Goal: Information Seeking & Learning: Learn about a topic

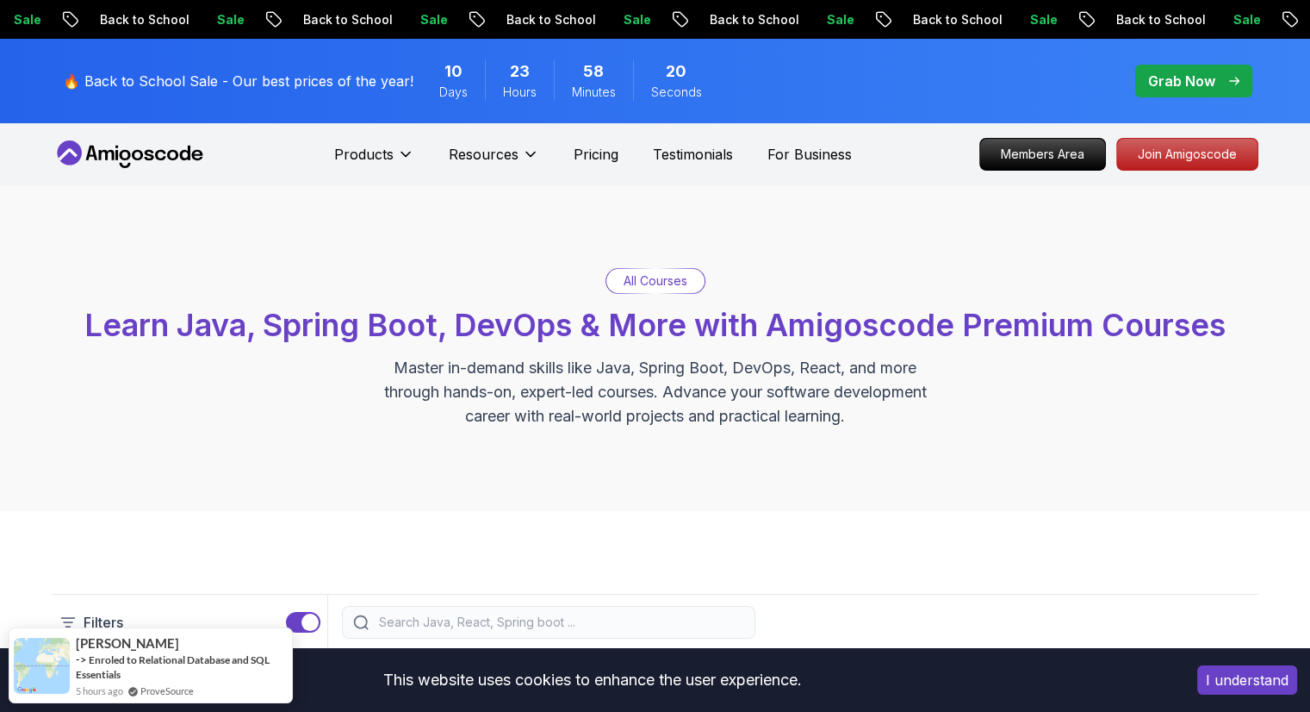
click at [650, 273] on p "All Courses" at bounding box center [656, 280] width 64 height 17
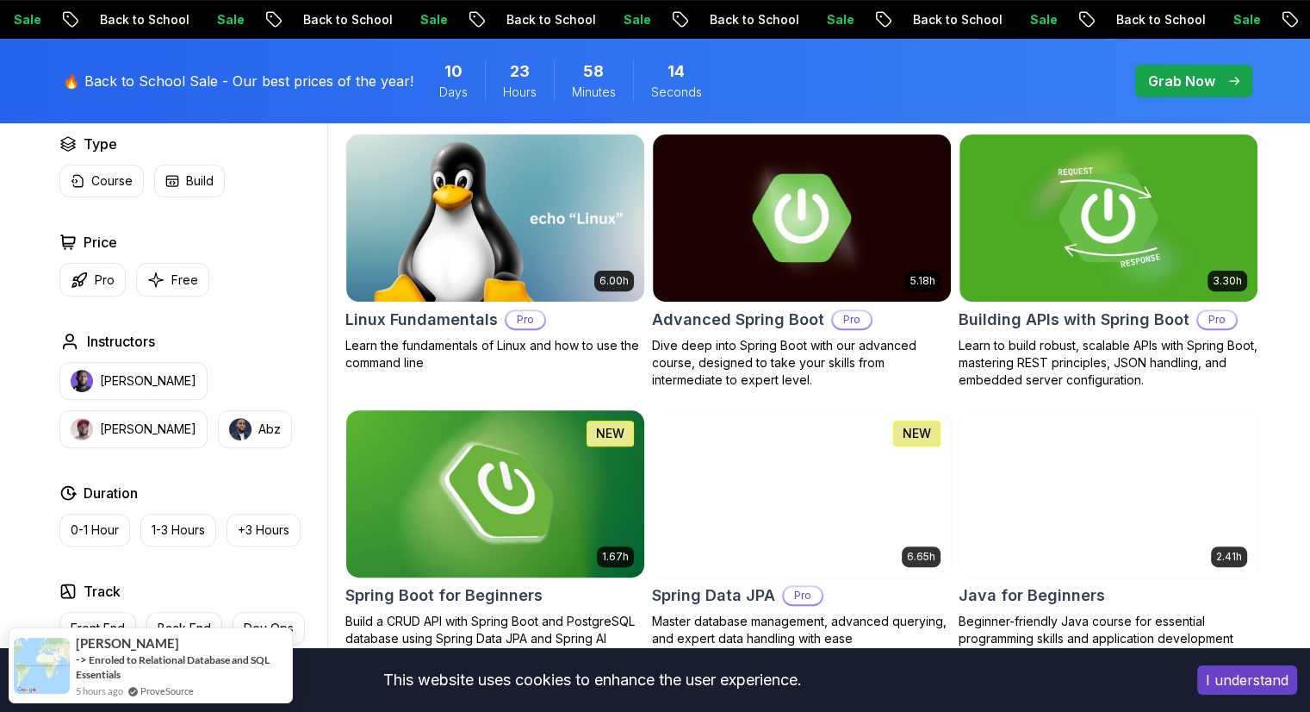
scroll to position [603, 0]
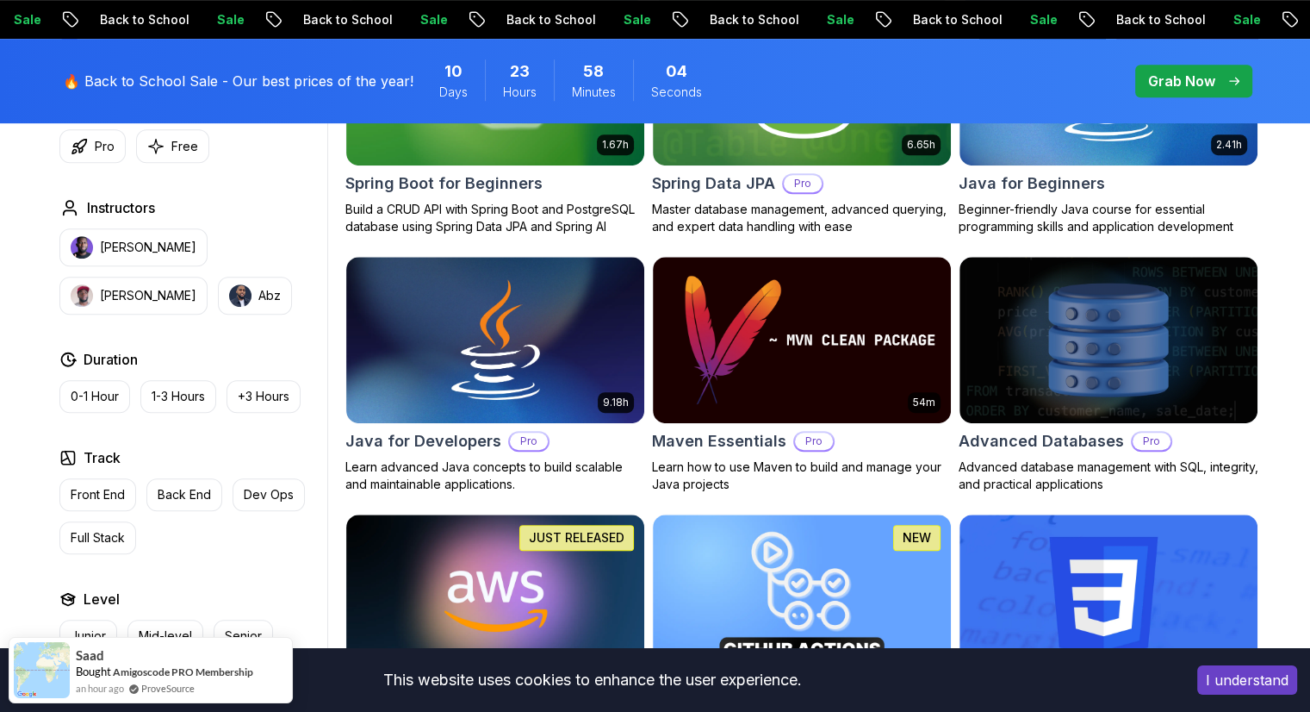
scroll to position [948, 0]
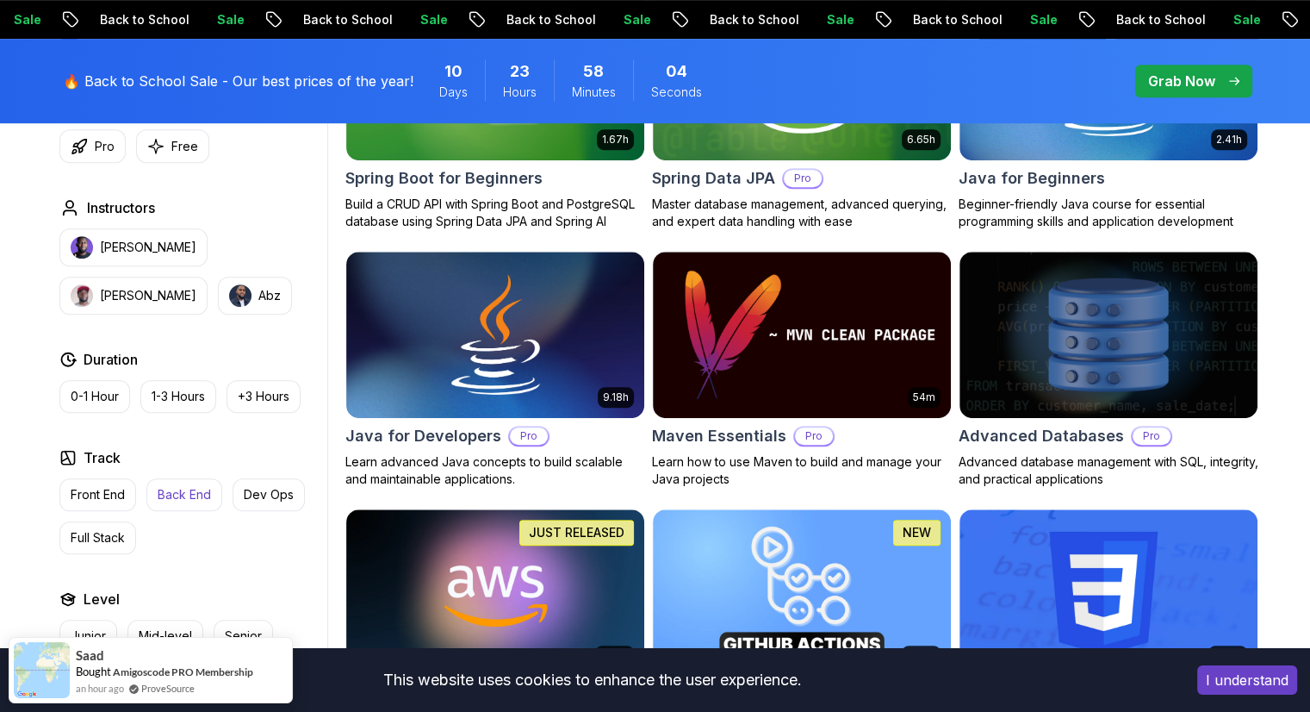
click at [171, 494] on p "Back End" at bounding box center [184, 494] width 53 height 17
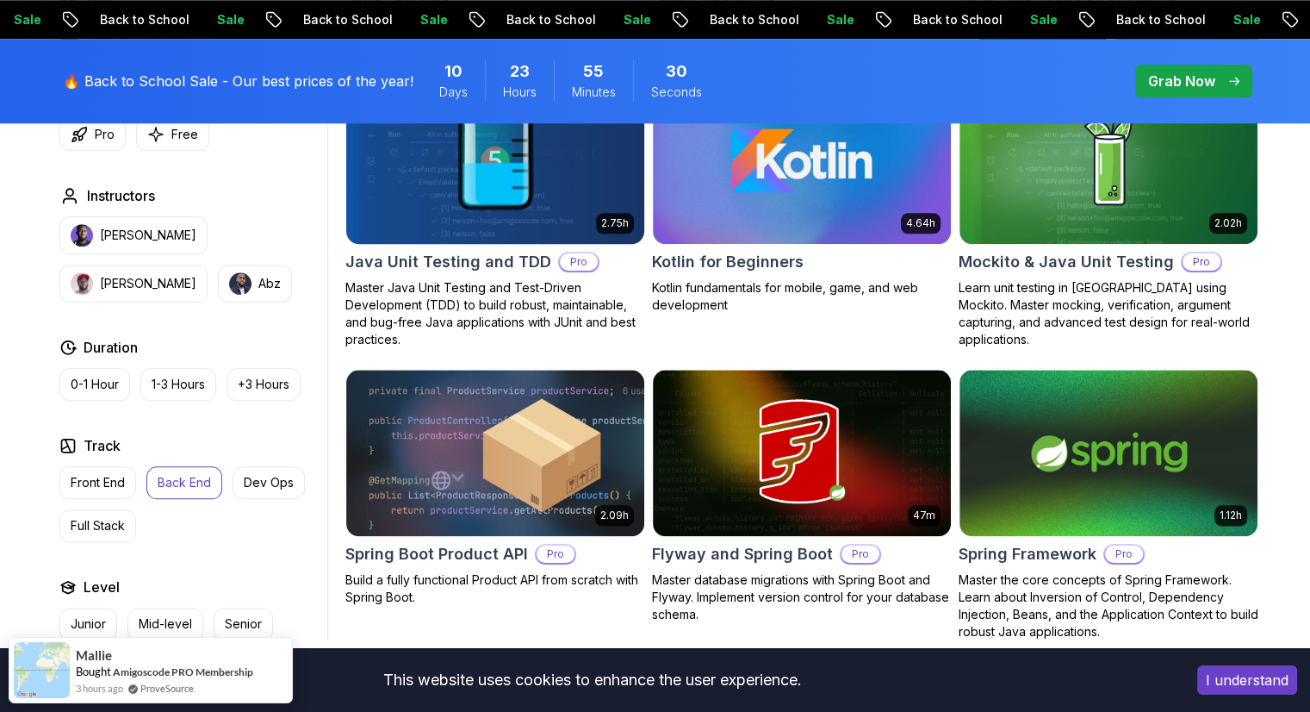
scroll to position [2154, 0]
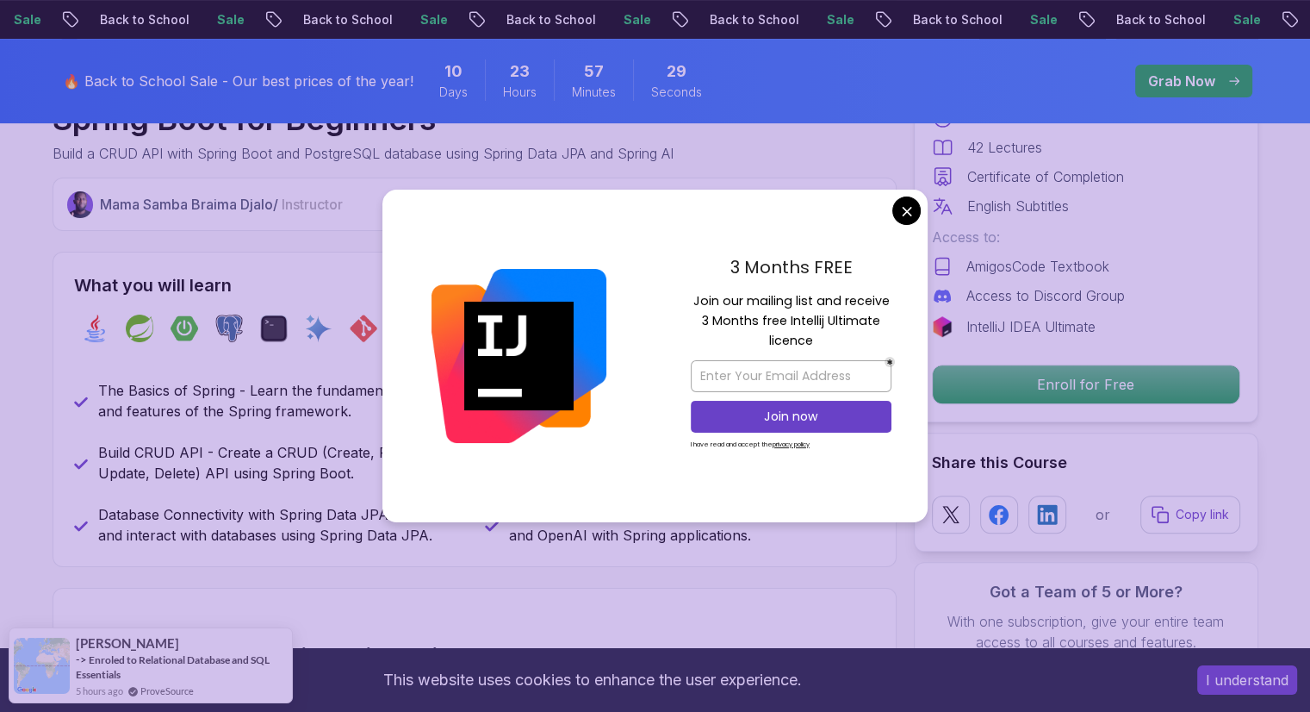
scroll to position [603, 0]
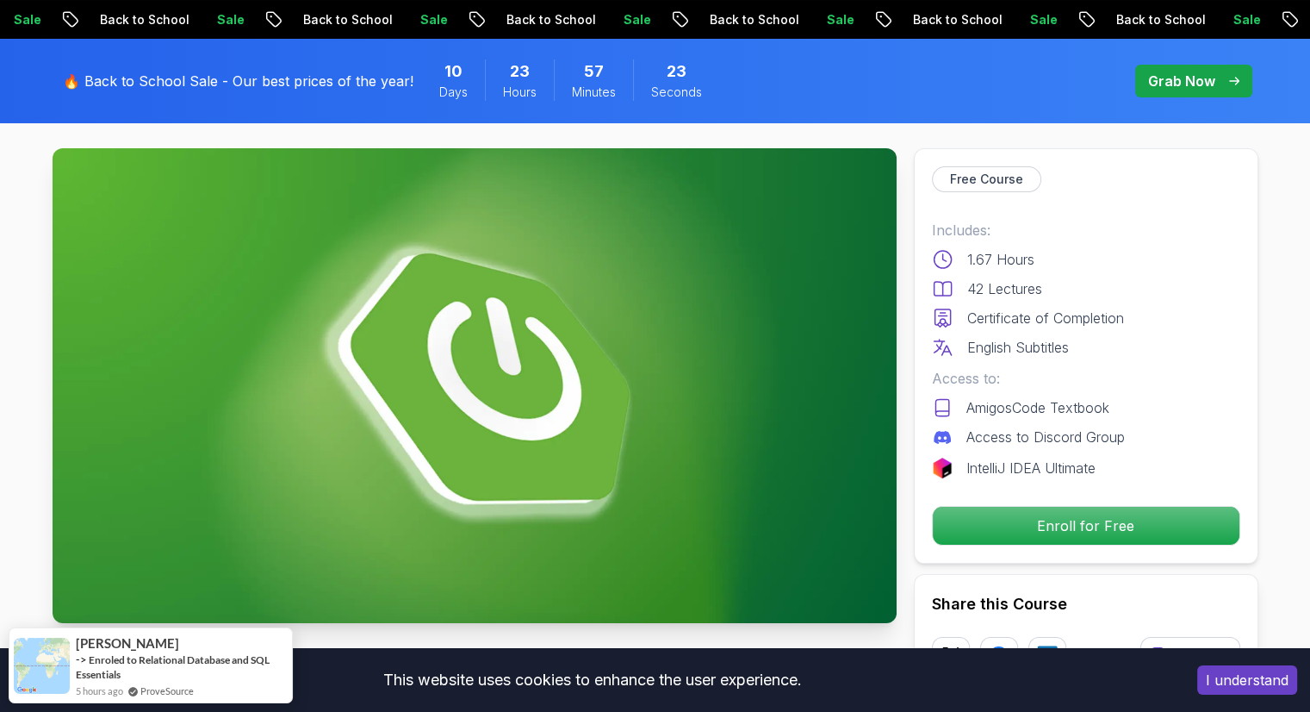
scroll to position [86, 0]
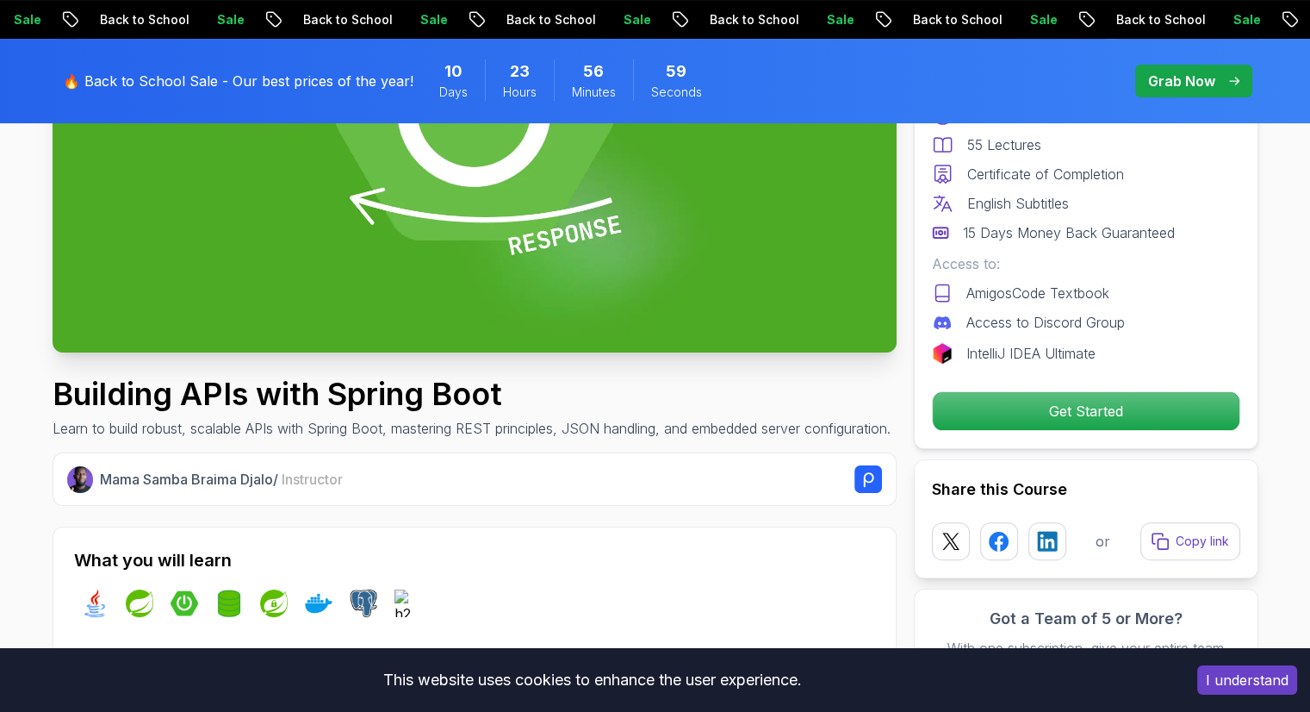
scroll to position [345, 0]
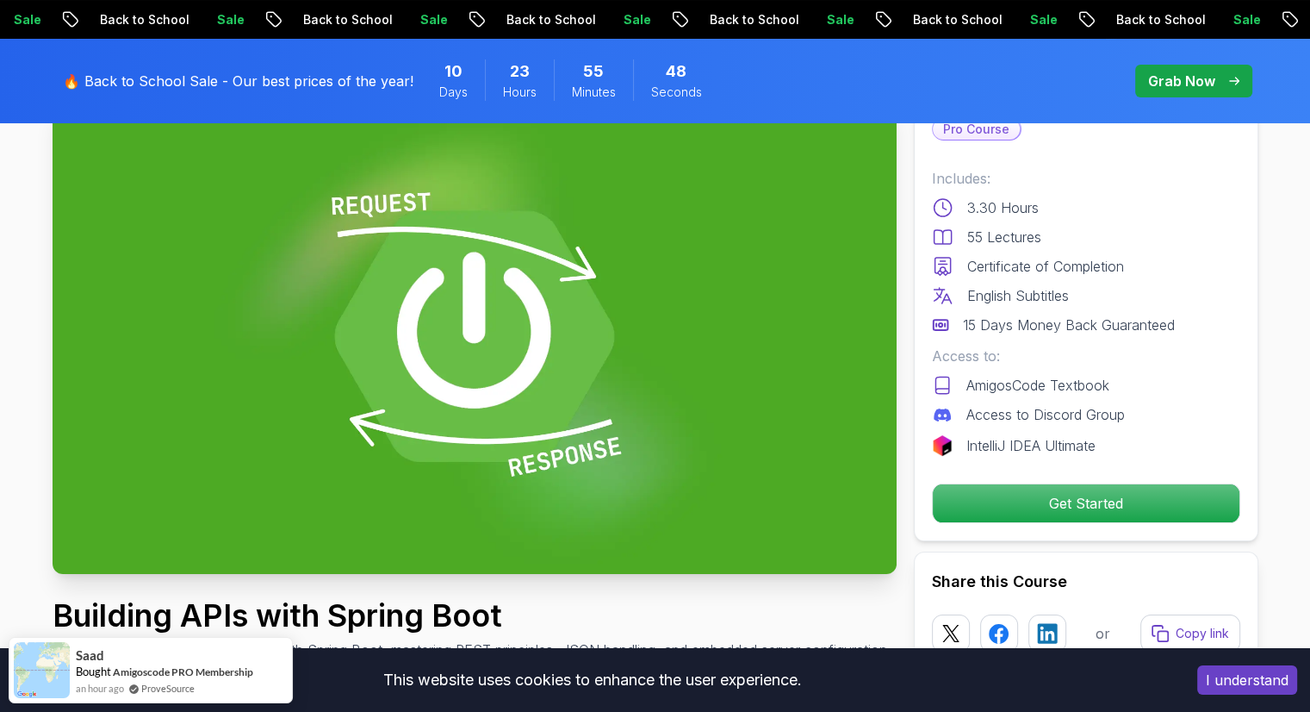
scroll to position [0, 0]
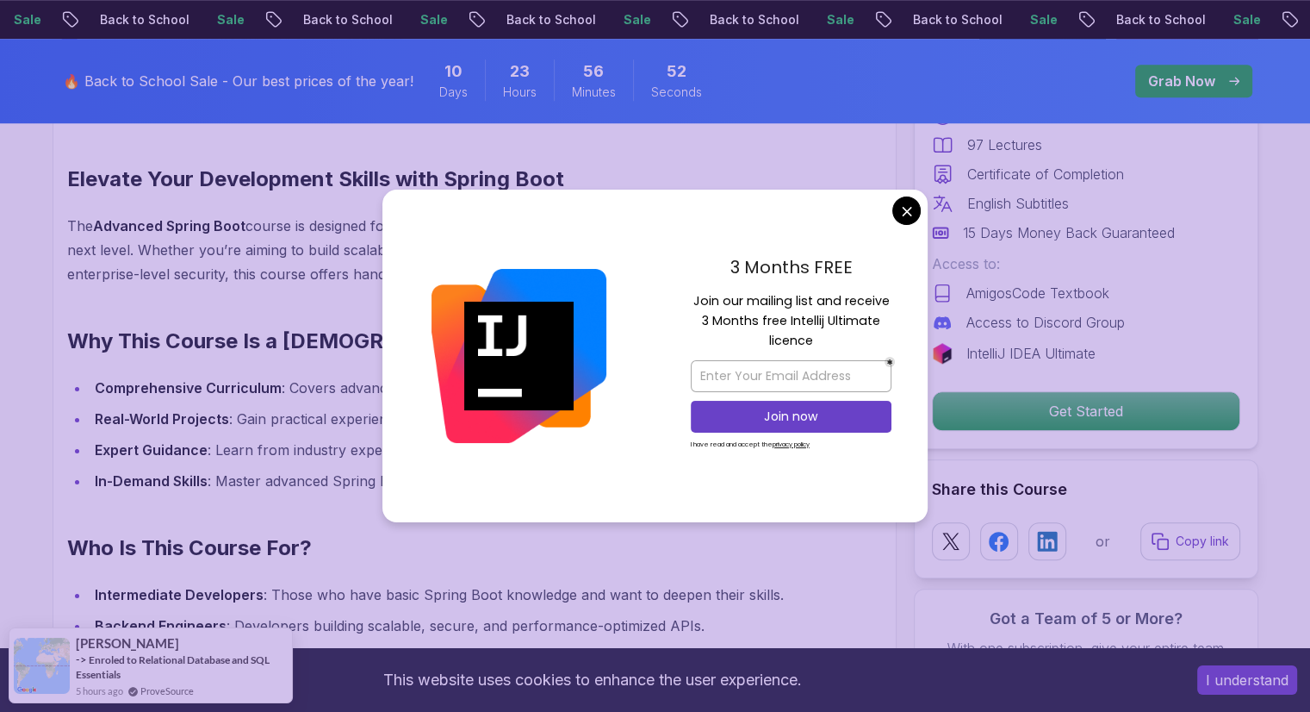
scroll to position [1378, 0]
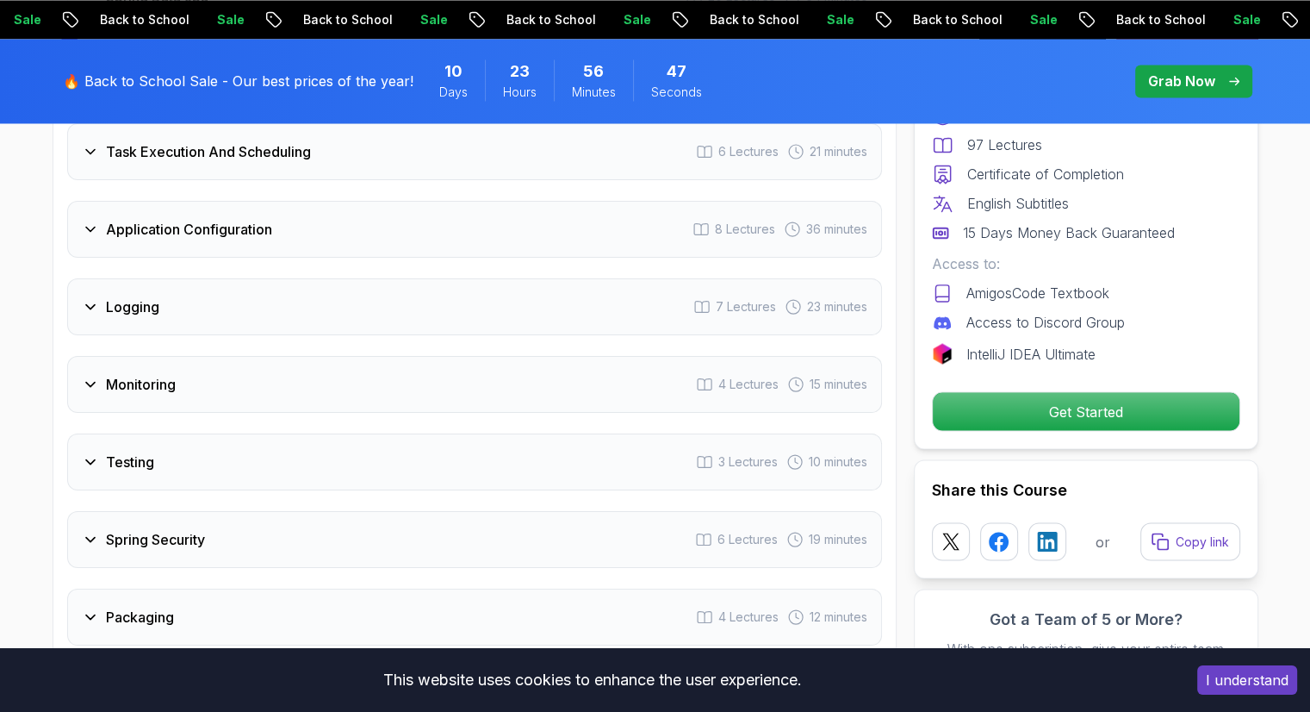
scroll to position [2929, 0]
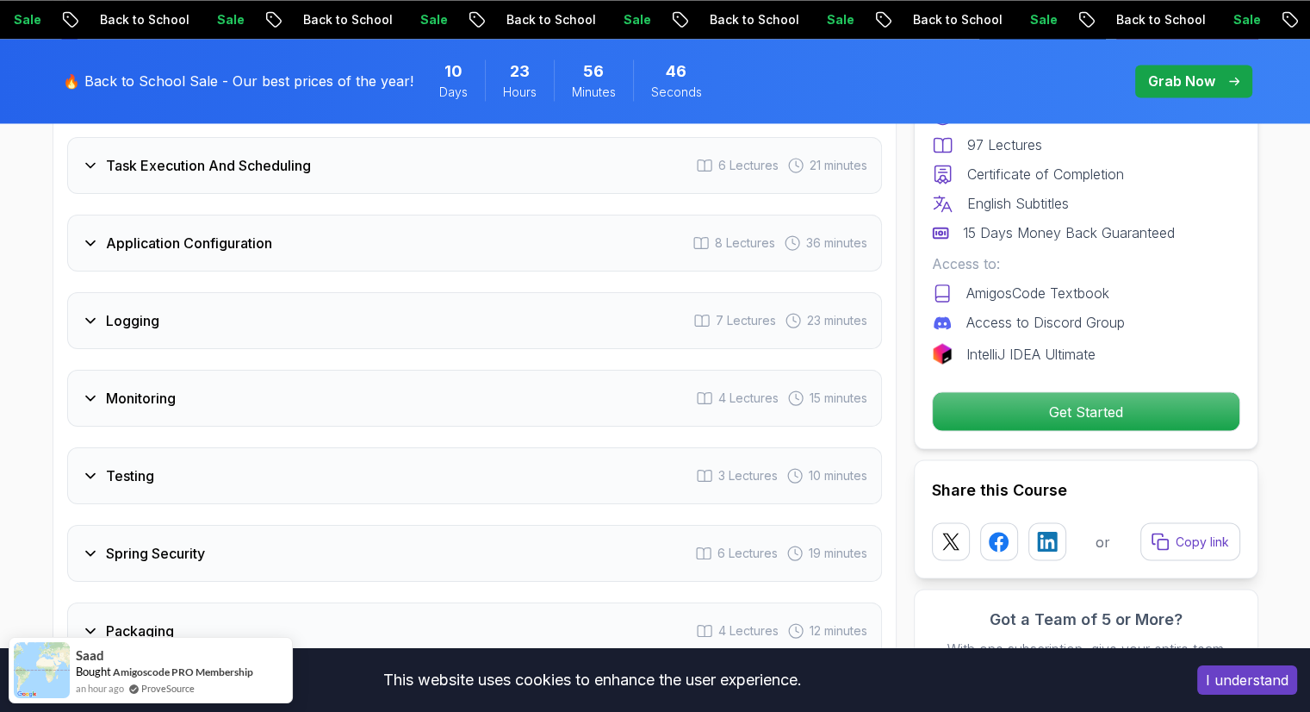
click at [210, 602] on div "Packaging 4 Lectures 12 minutes" at bounding box center [474, 630] width 815 height 57
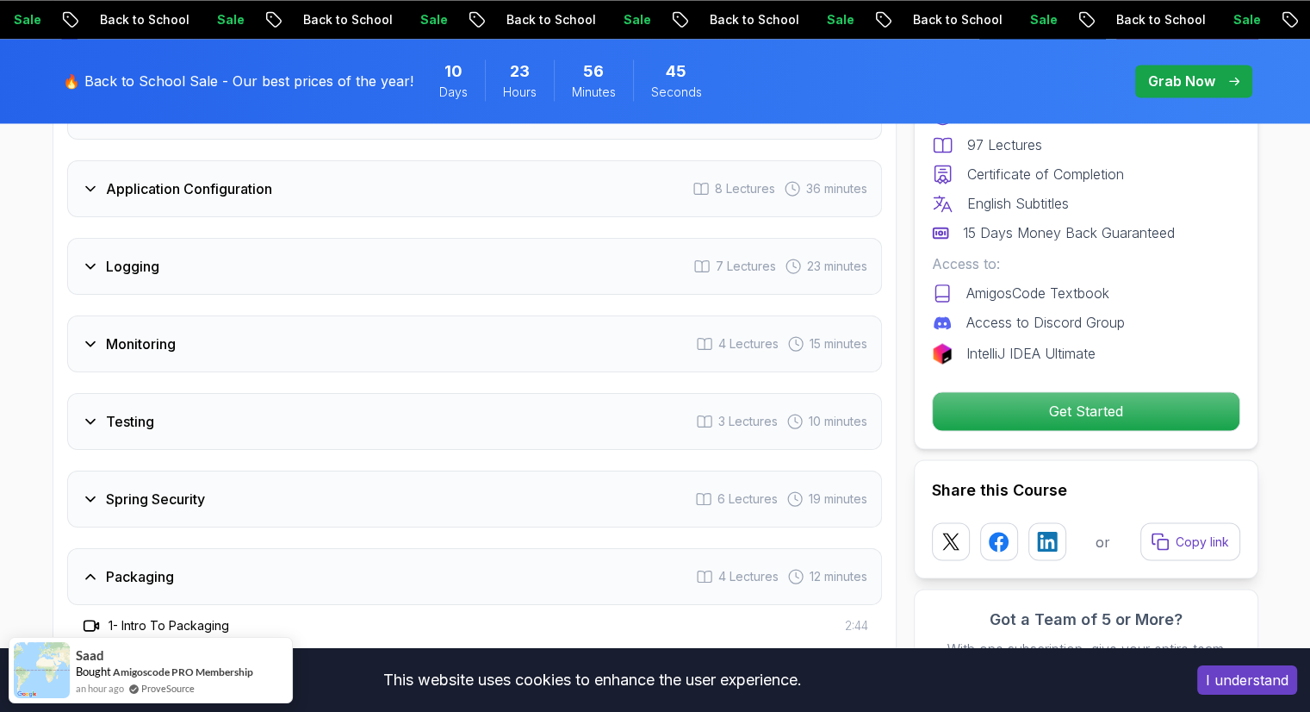
scroll to position [3063, 0]
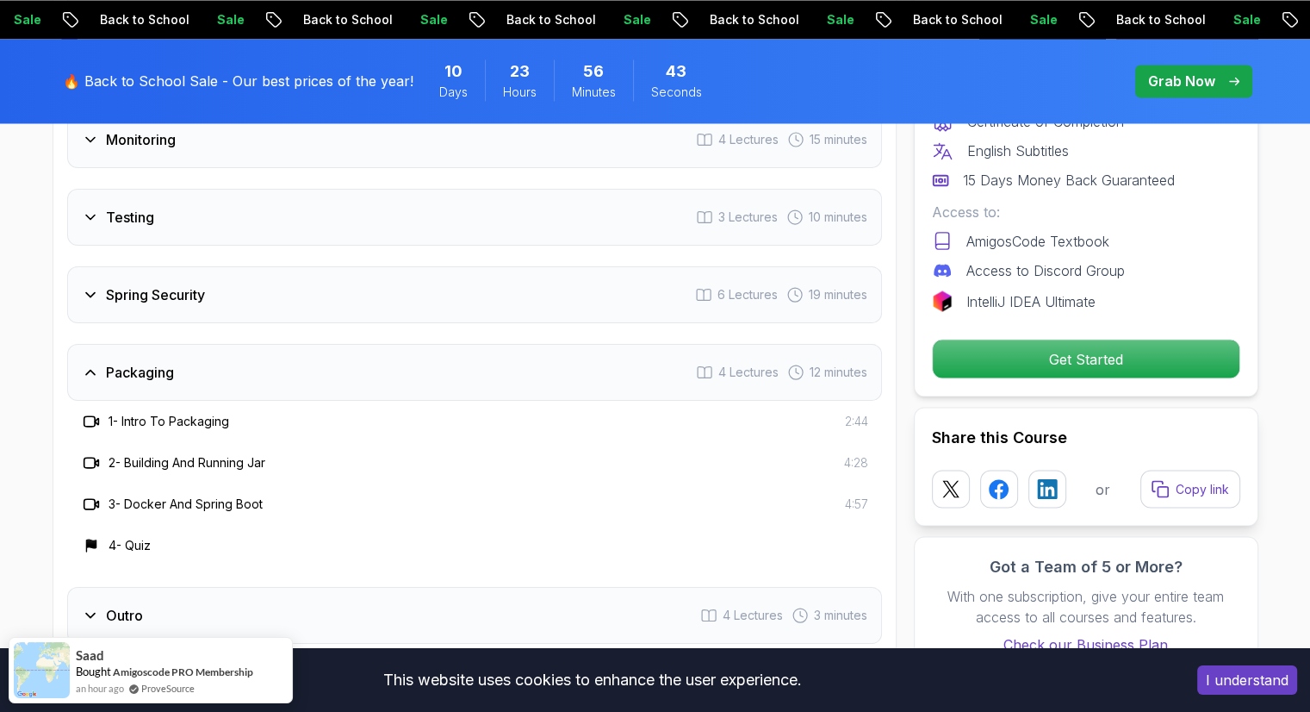
click at [241, 344] on div "Packaging 4 Lectures 12 minutes" at bounding box center [474, 372] width 815 height 57
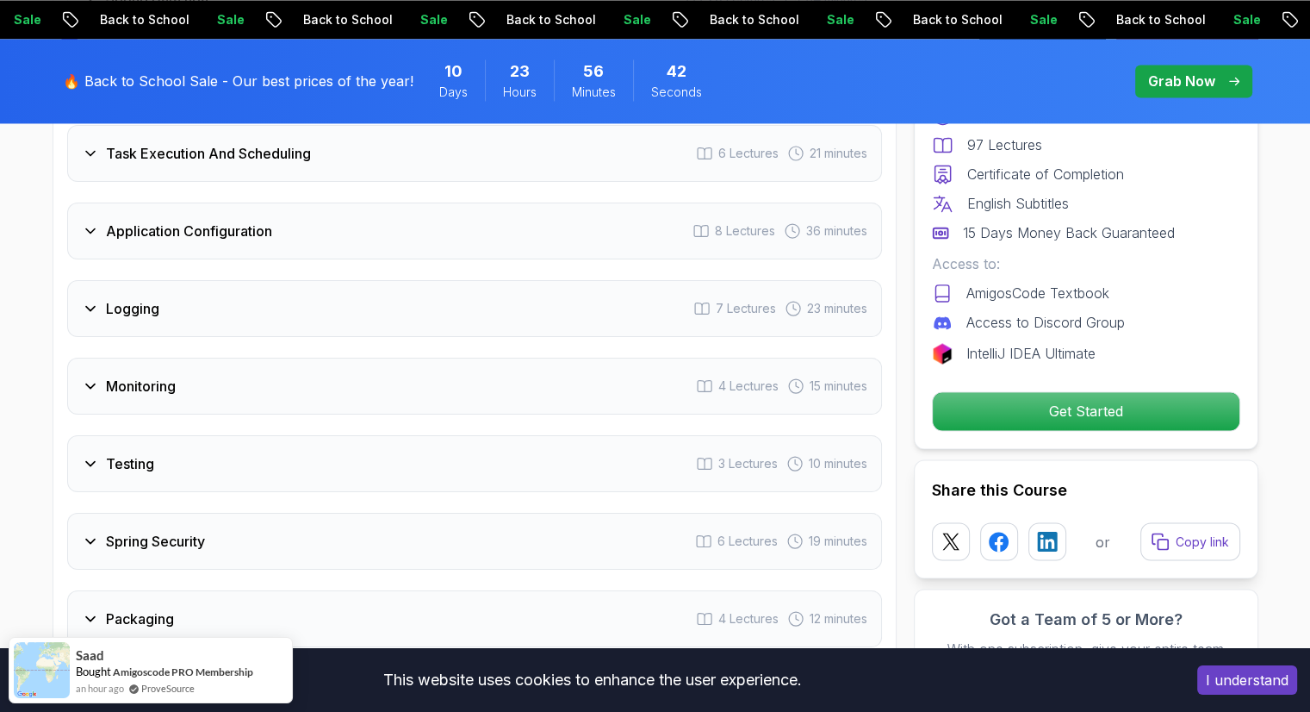
scroll to position [2805, 0]
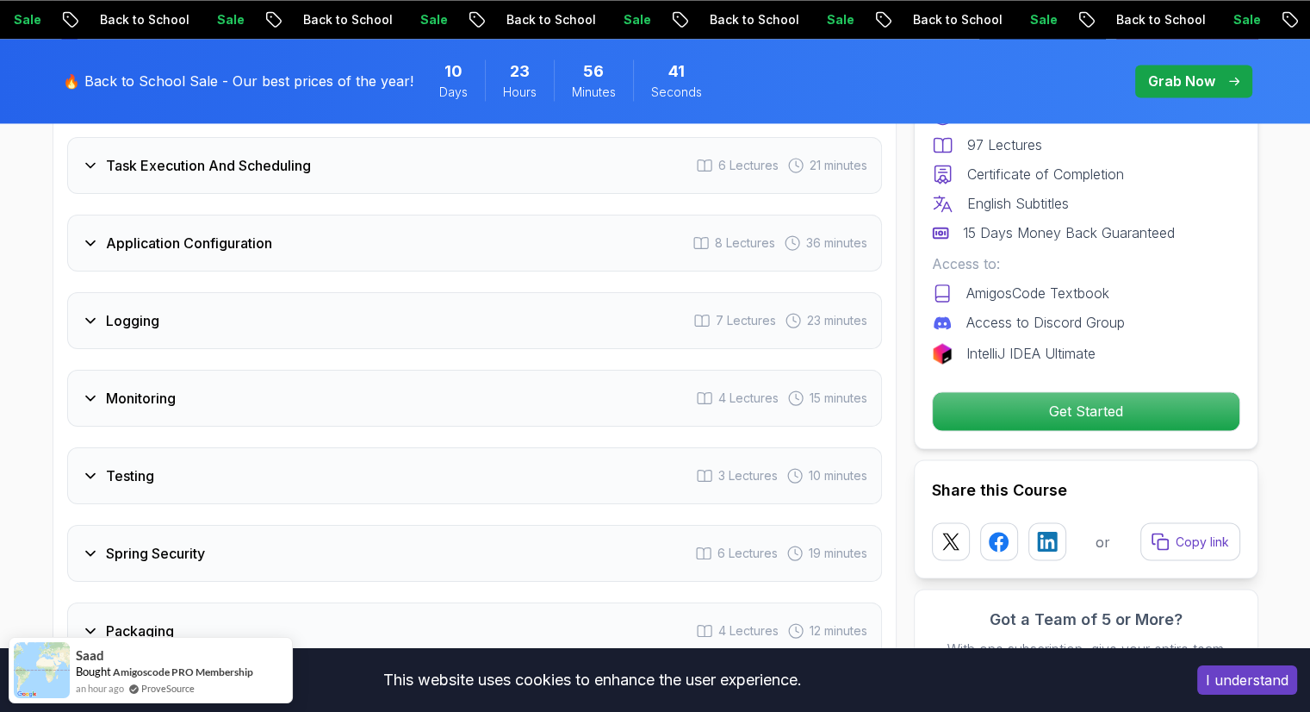
click at [227, 370] on div "Monitoring 4 Lectures 15 minutes" at bounding box center [474, 398] width 815 height 57
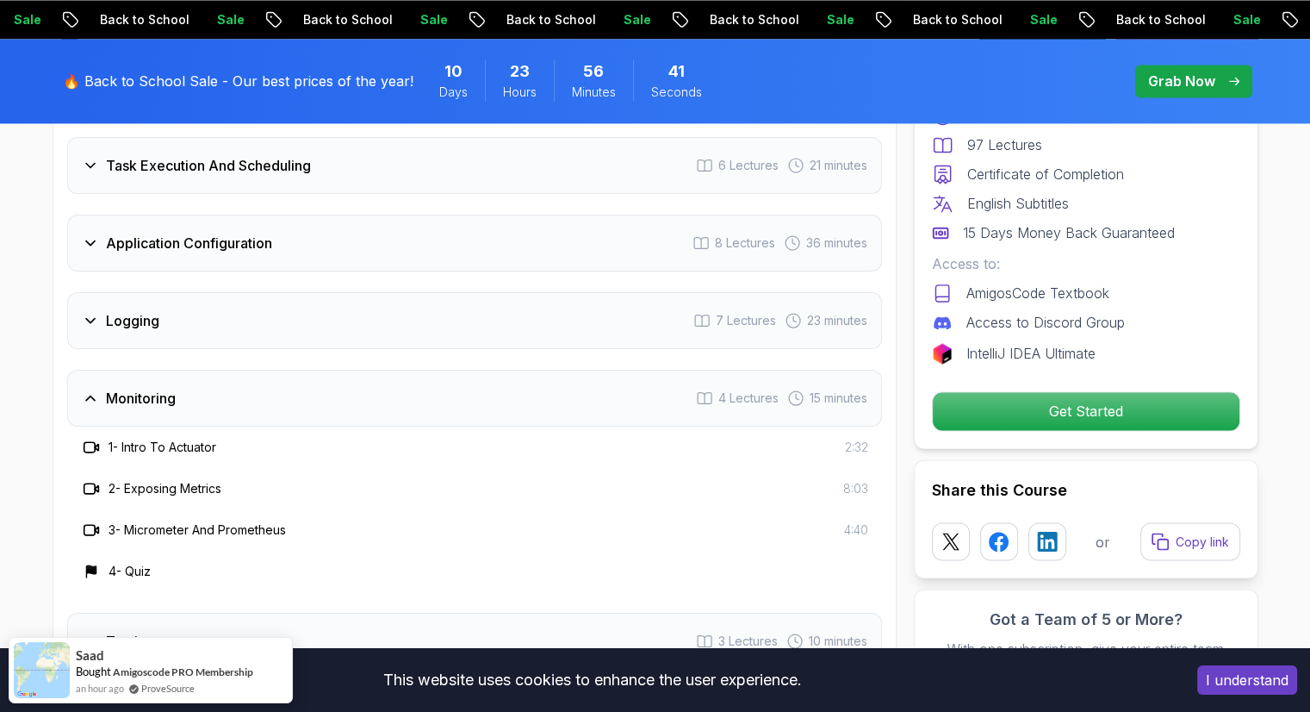
click at [227, 370] on div "Monitoring 4 Lectures 15 minutes" at bounding box center [474, 398] width 815 height 57
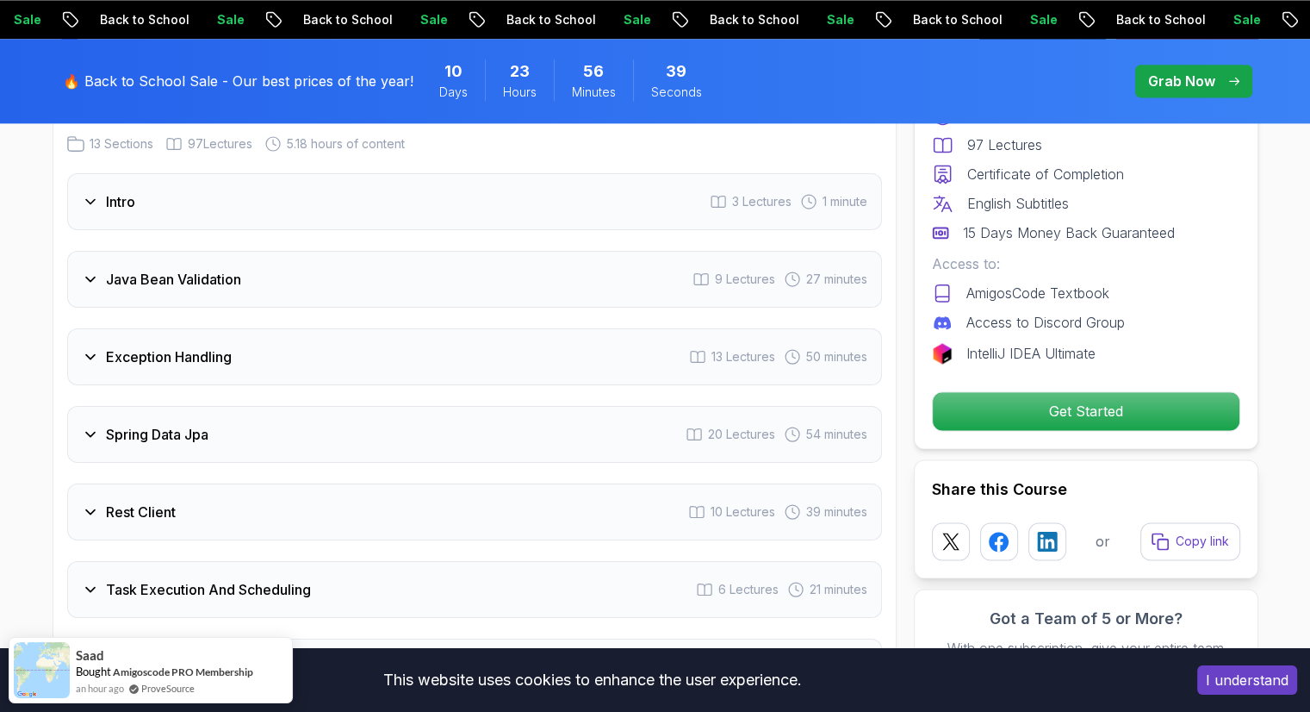
scroll to position [2374, 0]
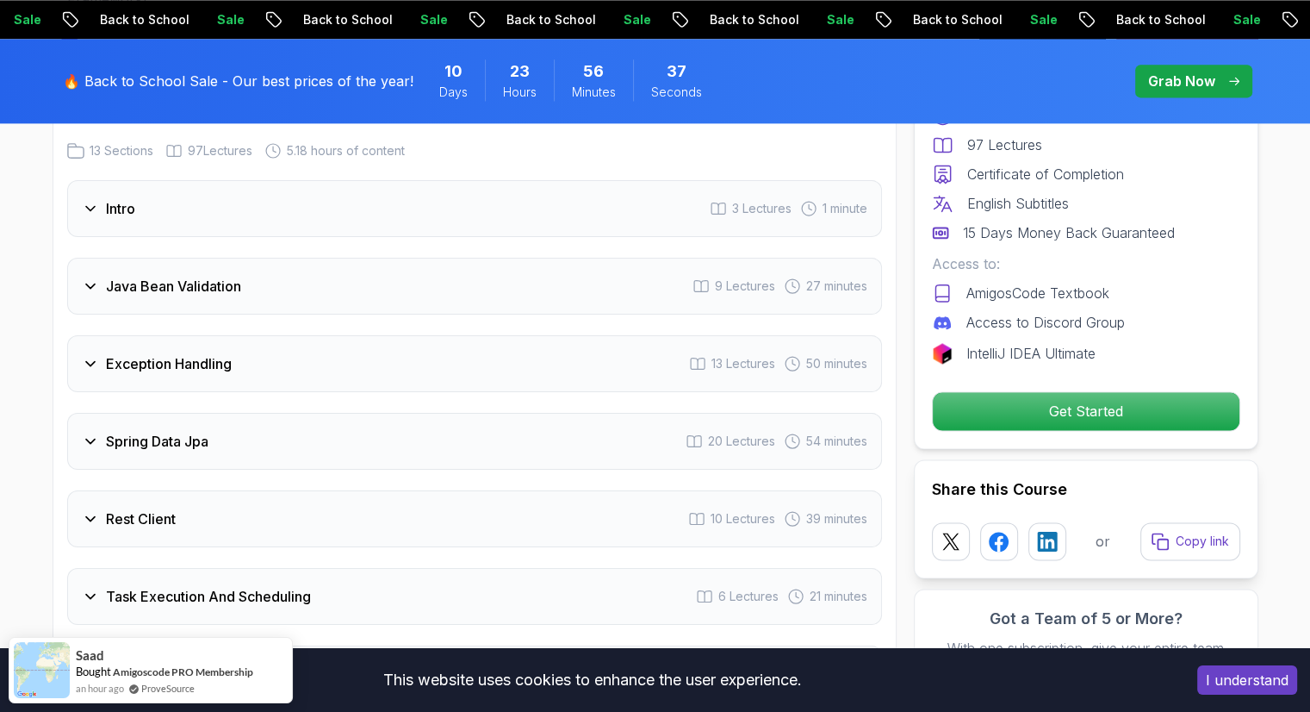
click at [212, 490] on div "Rest Client 10 Lectures 39 minutes" at bounding box center [474, 518] width 815 height 57
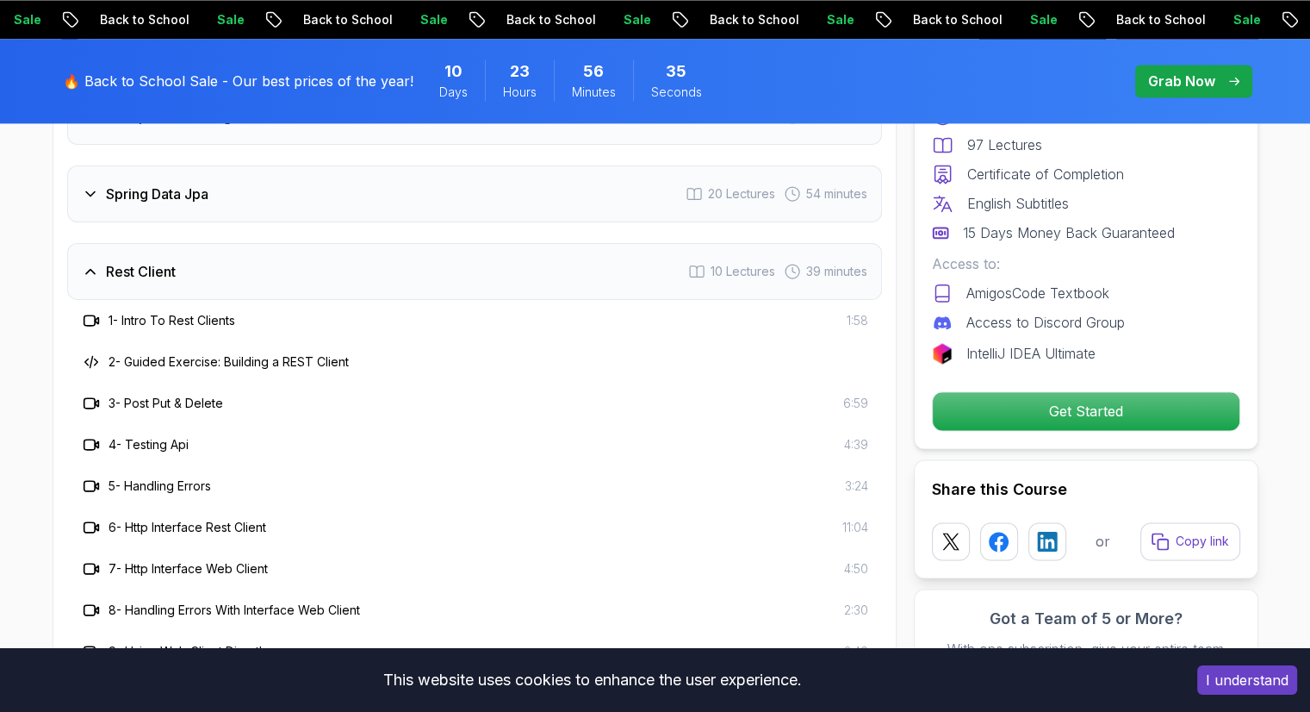
scroll to position [2633, 0]
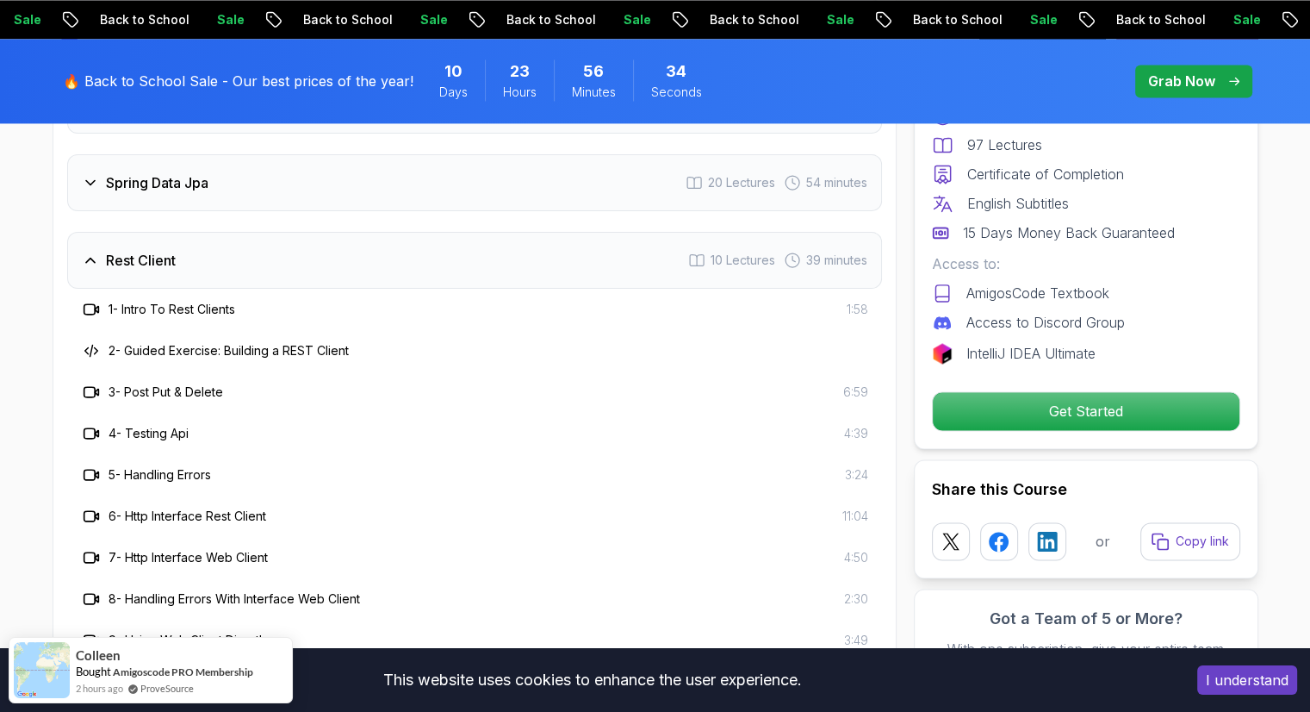
click at [207, 232] on div "Rest Client 10 Lectures 39 minutes" at bounding box center [474, 260] width 815 height 57
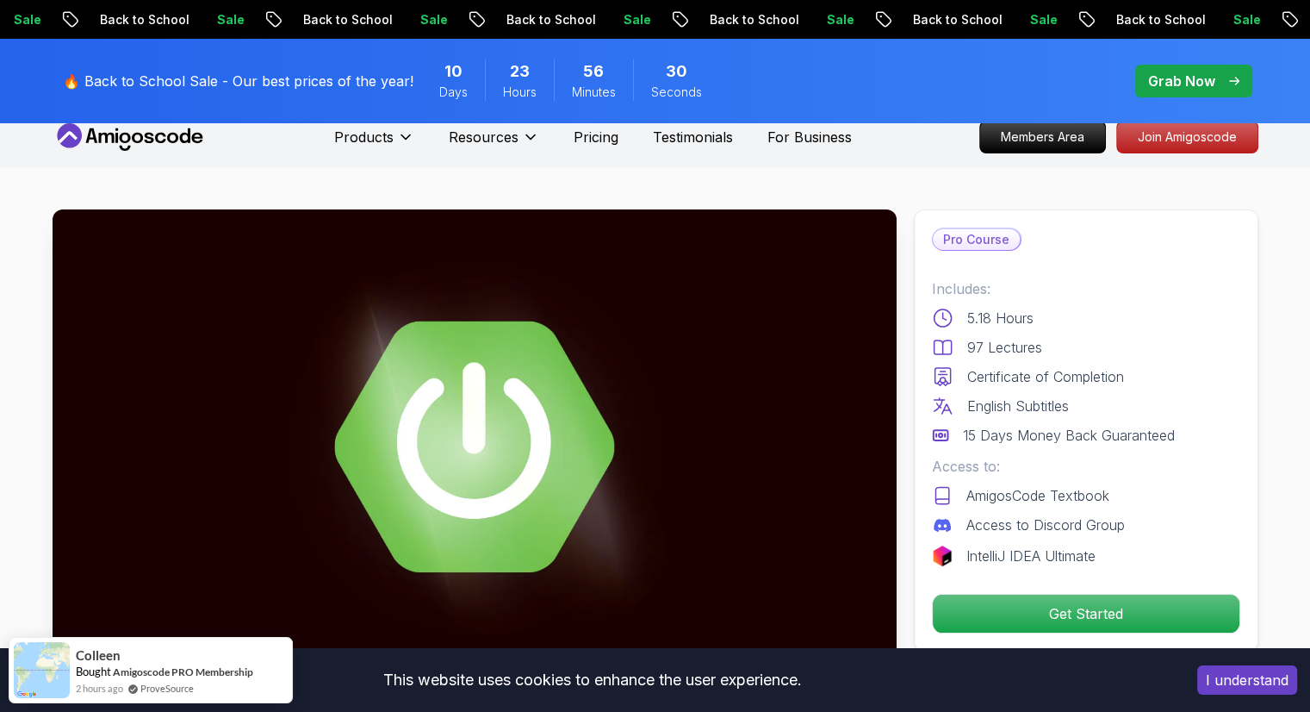
scroll to position [0, 0]
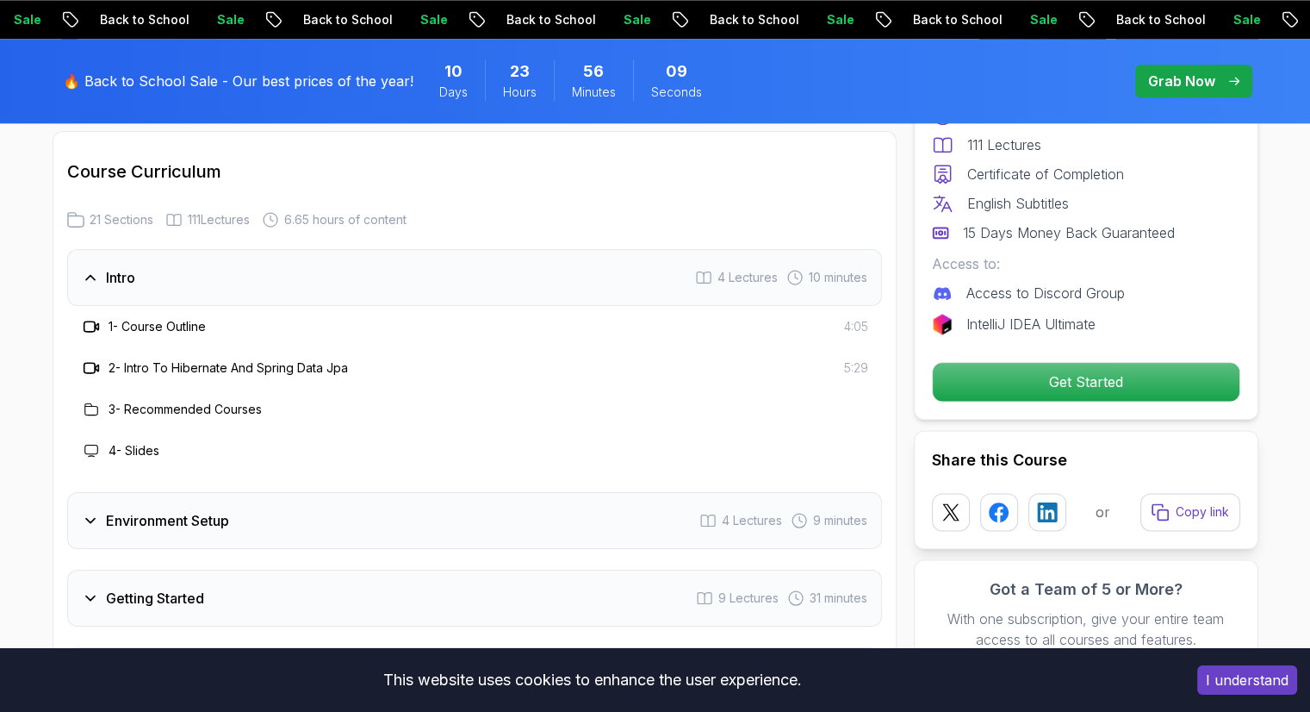
scroll to position [2067, 0]
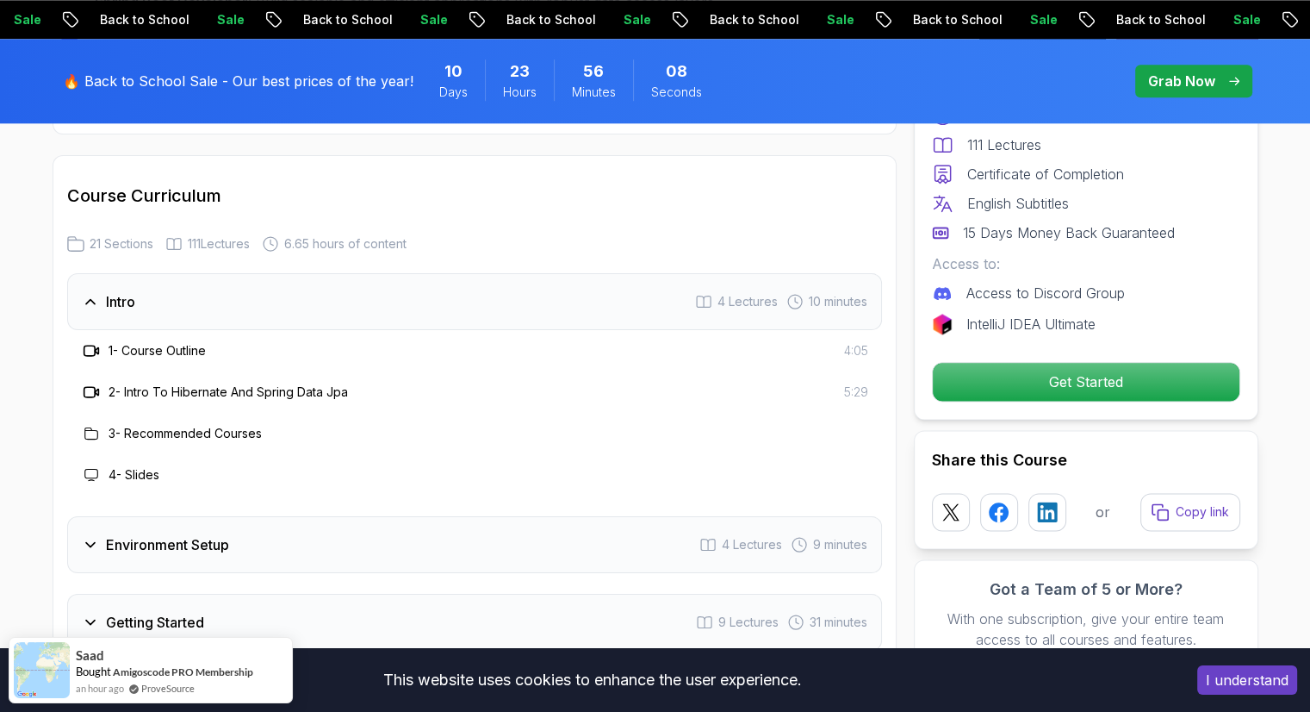
click at [235, 273] on div "Intro 4 Lectures 10 minutes" at bounding box center [474, 301] width 815 height 57
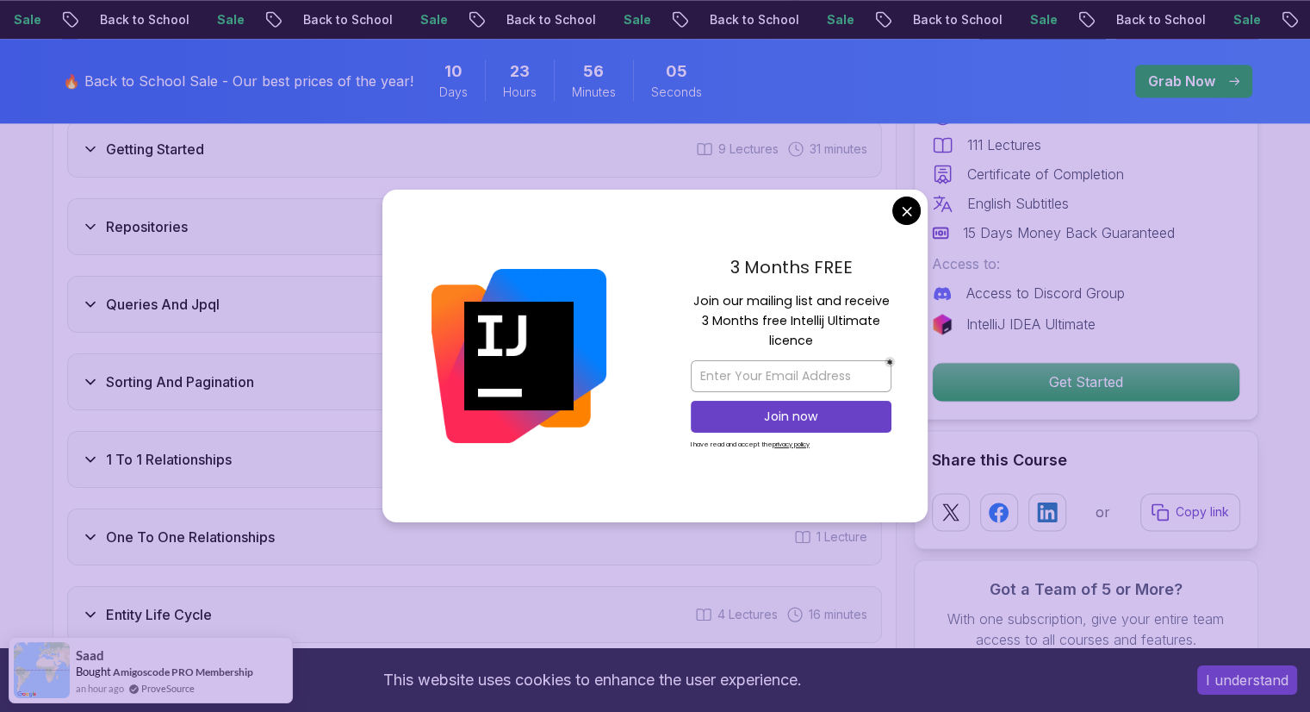
scroll to position [2412, 0]
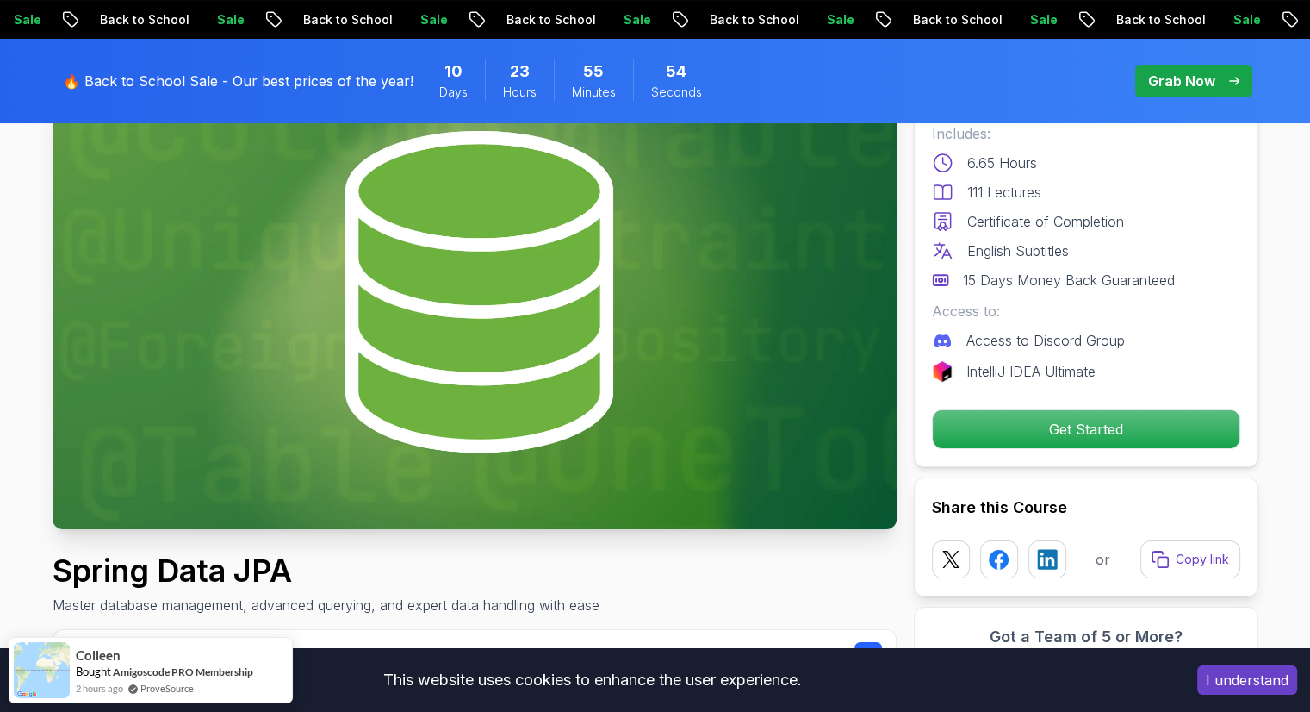
scroll to position [0, 0]
